Goal: Transaction & Acquisition: Purchase product/service

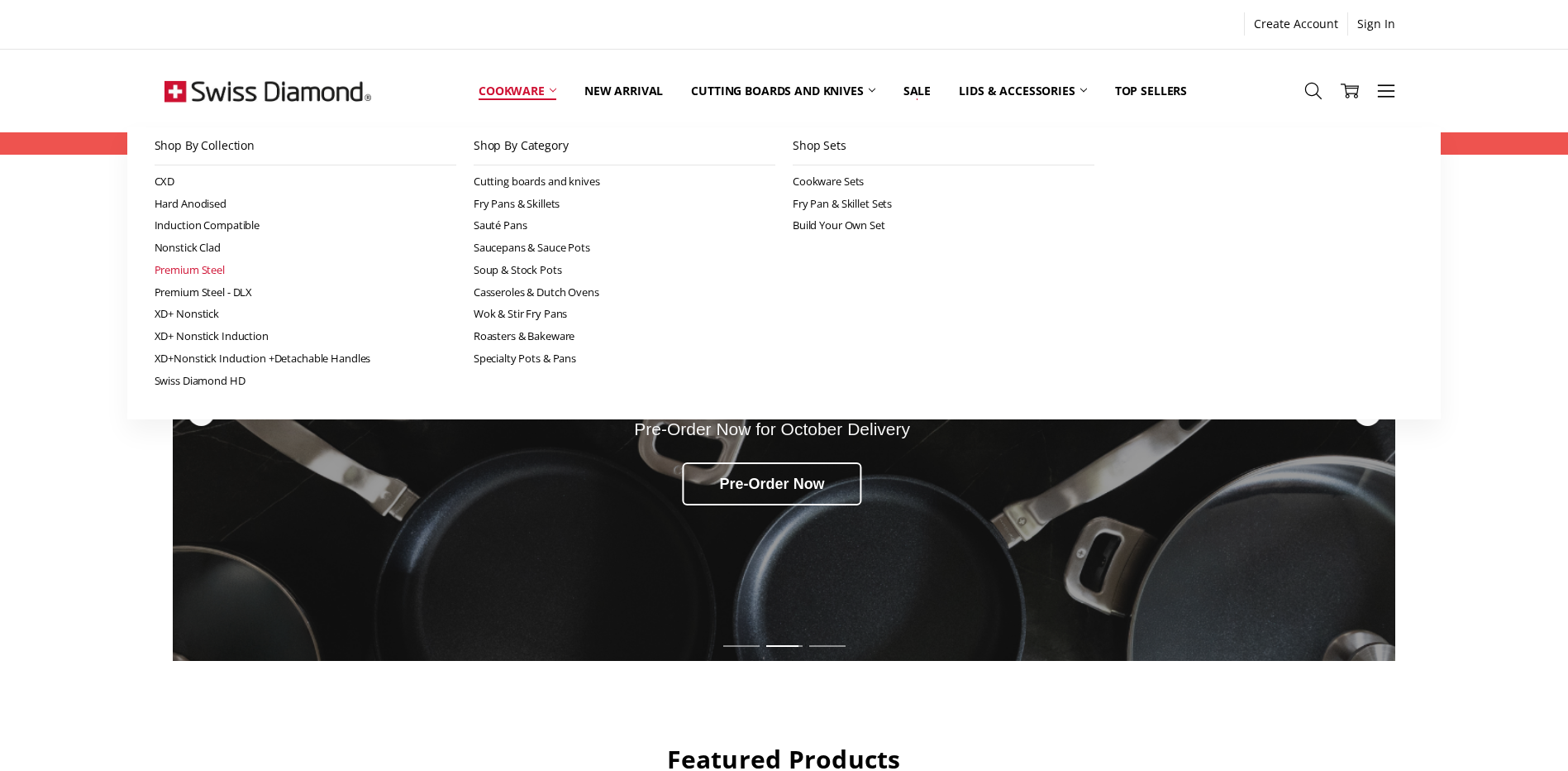
click at [187, 265] on link "Premium Steel" at bounding box center [305, 269] width 302 height 22
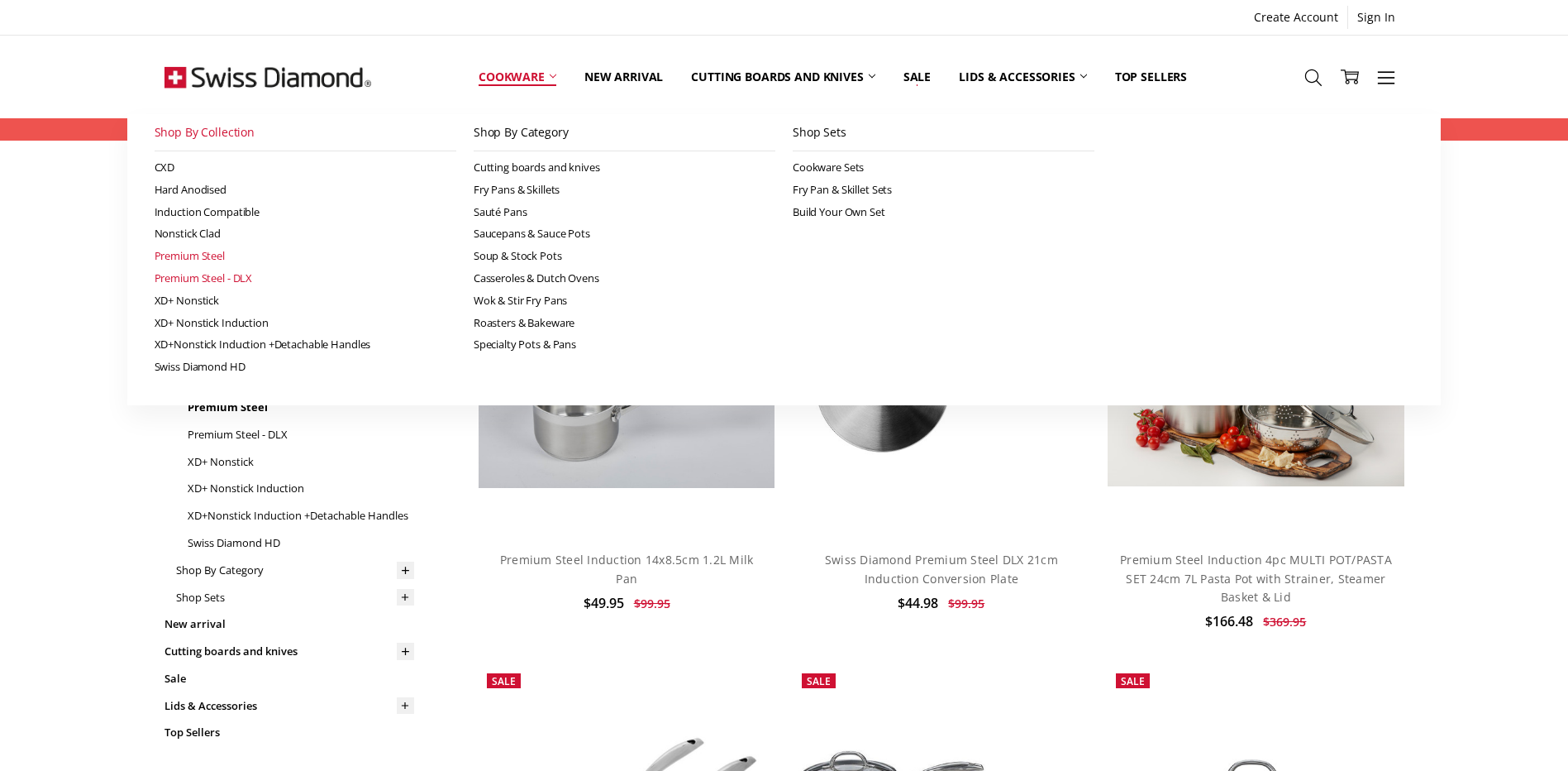
click at [204, 276] on link "Premium Steel - DLX" at bounding box center [305, 277] width 302 height 22
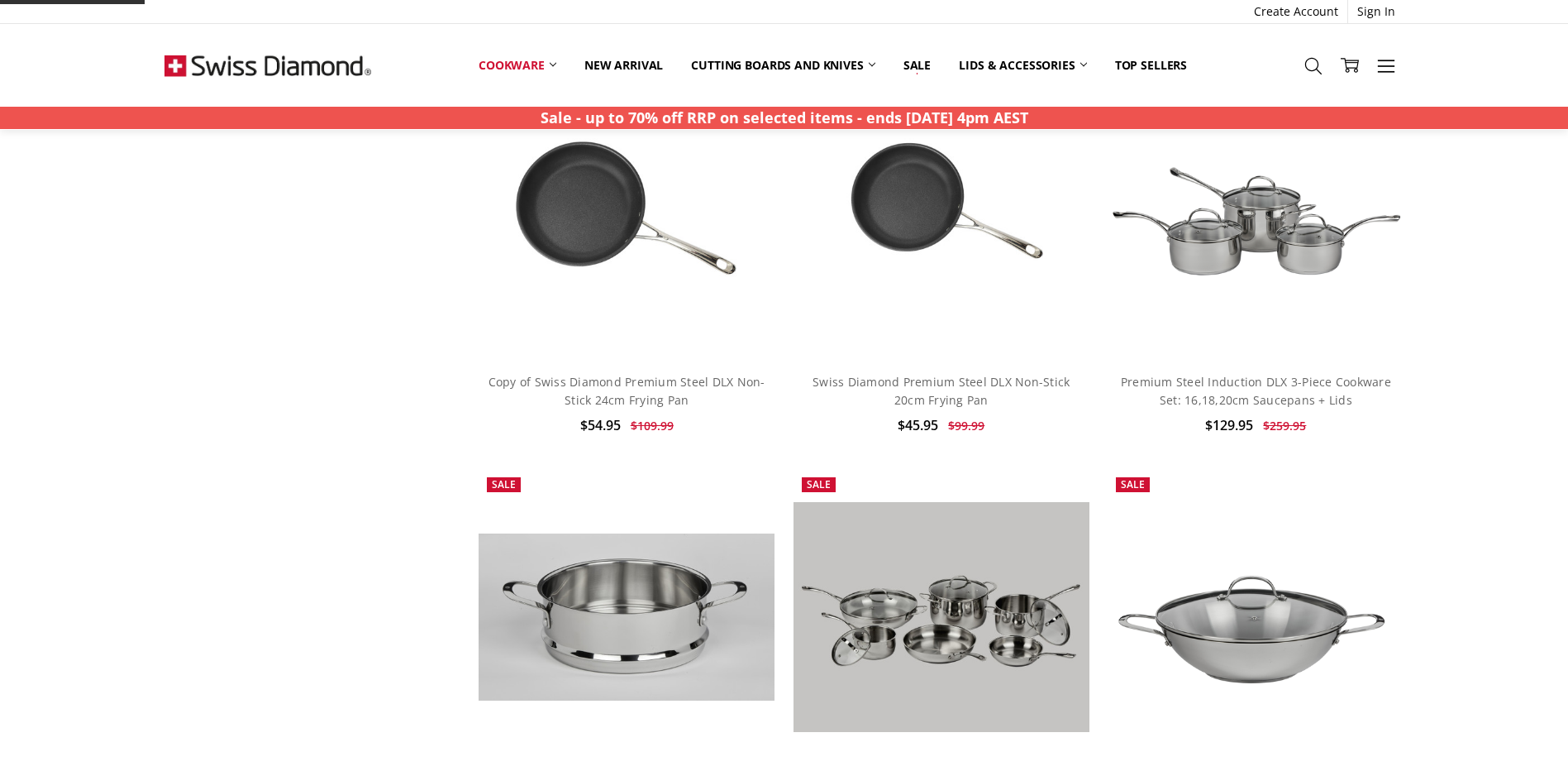
scroll to position [909, 0]
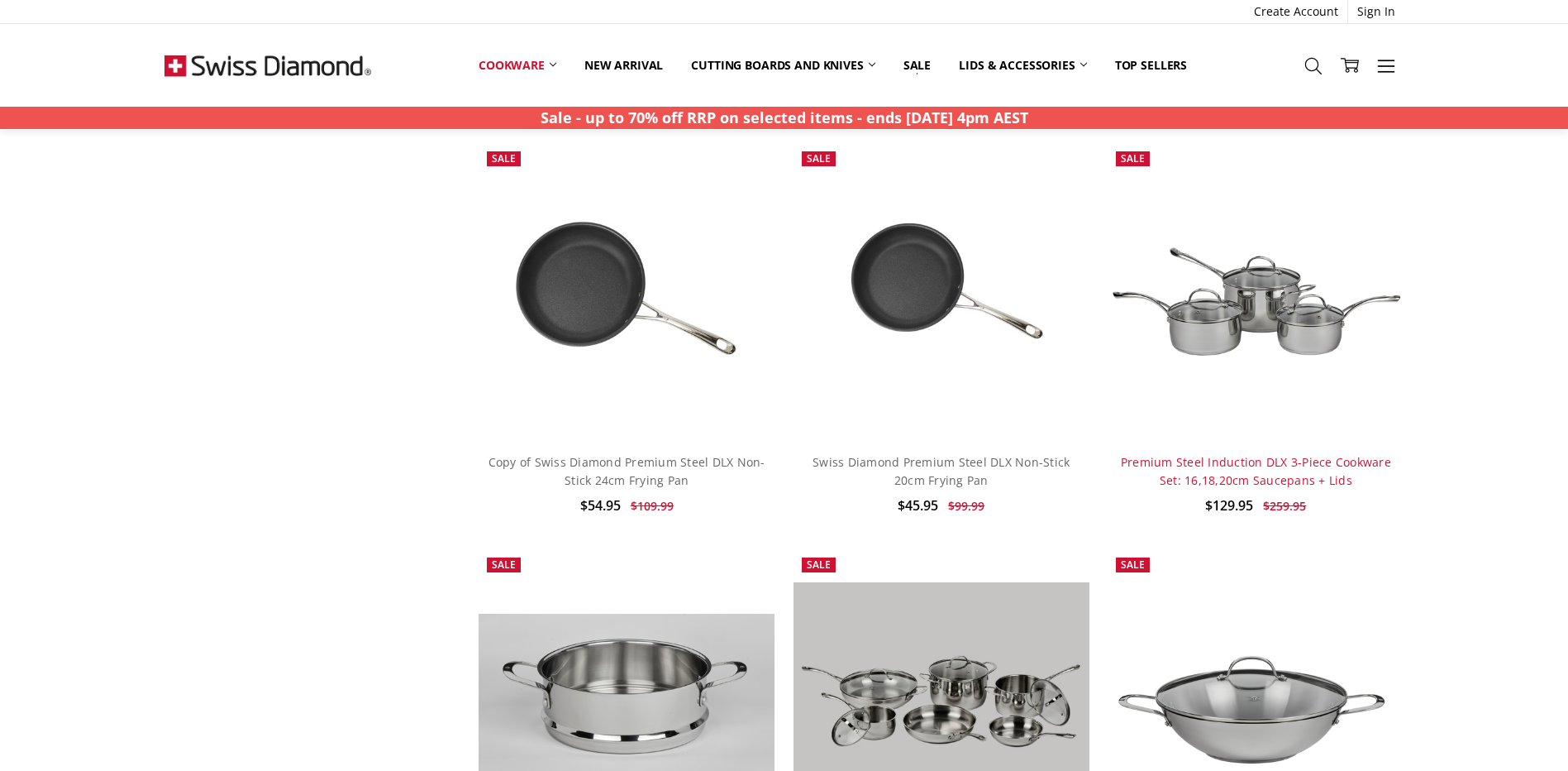
click at [1225, 454] on link "Premium Steel Induction DLX 3-Piece Cookware Set: 16,18,20cm Saucepans + Lids" at bounding box center [1255, 471] width 270 height 34
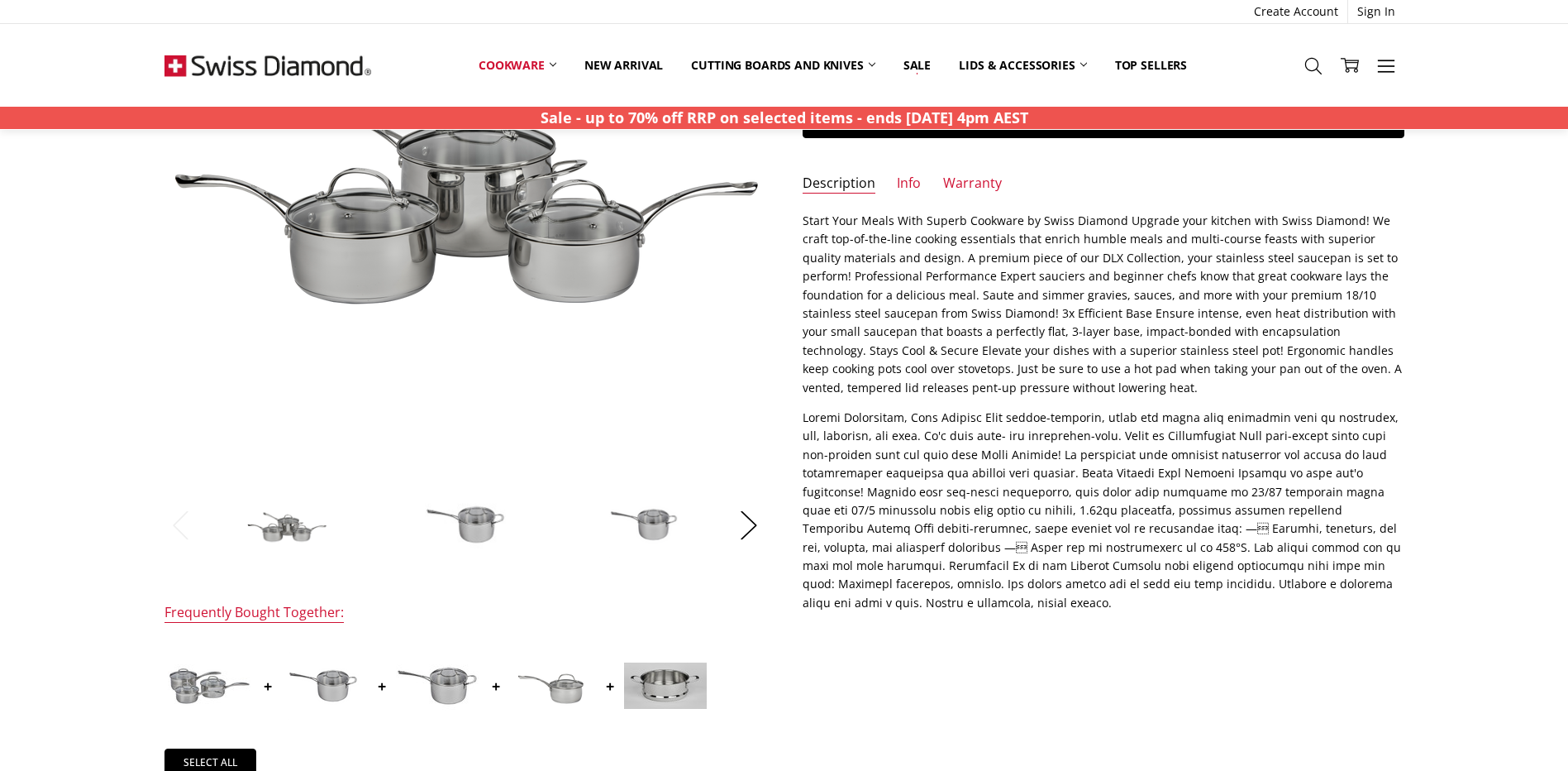
scroll to position [331, 0]
